Goal: Task Accomplishment & Management: Use online tool/utility

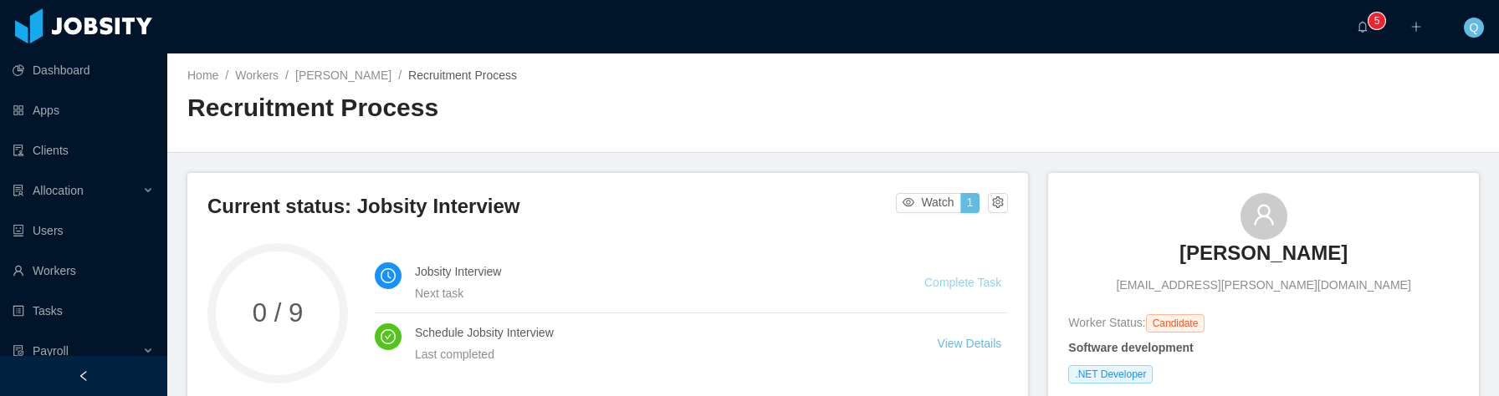
click at [928, 284] on link "Complete Task" at bounding box center [962, 282] width 77 height 13
